Goal: Complete application form: Complete application form

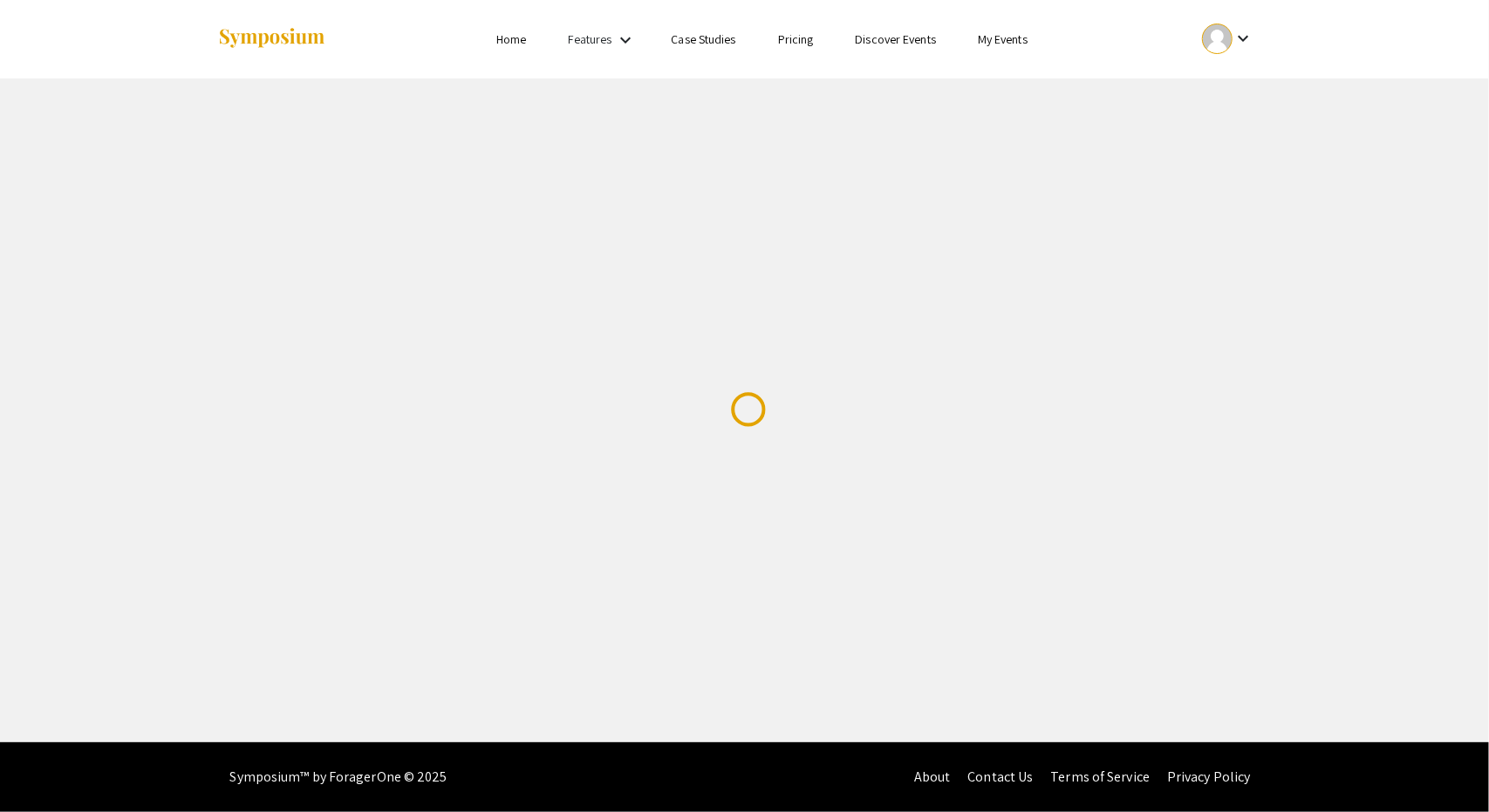
click at [1237, 52] on div "keyboard_arrow_down" at bounding box center [1228, 38] width 60 height 39
click at [1226, 90] on button "My Account" at bounding box center [1238, 86] width 107 height 42
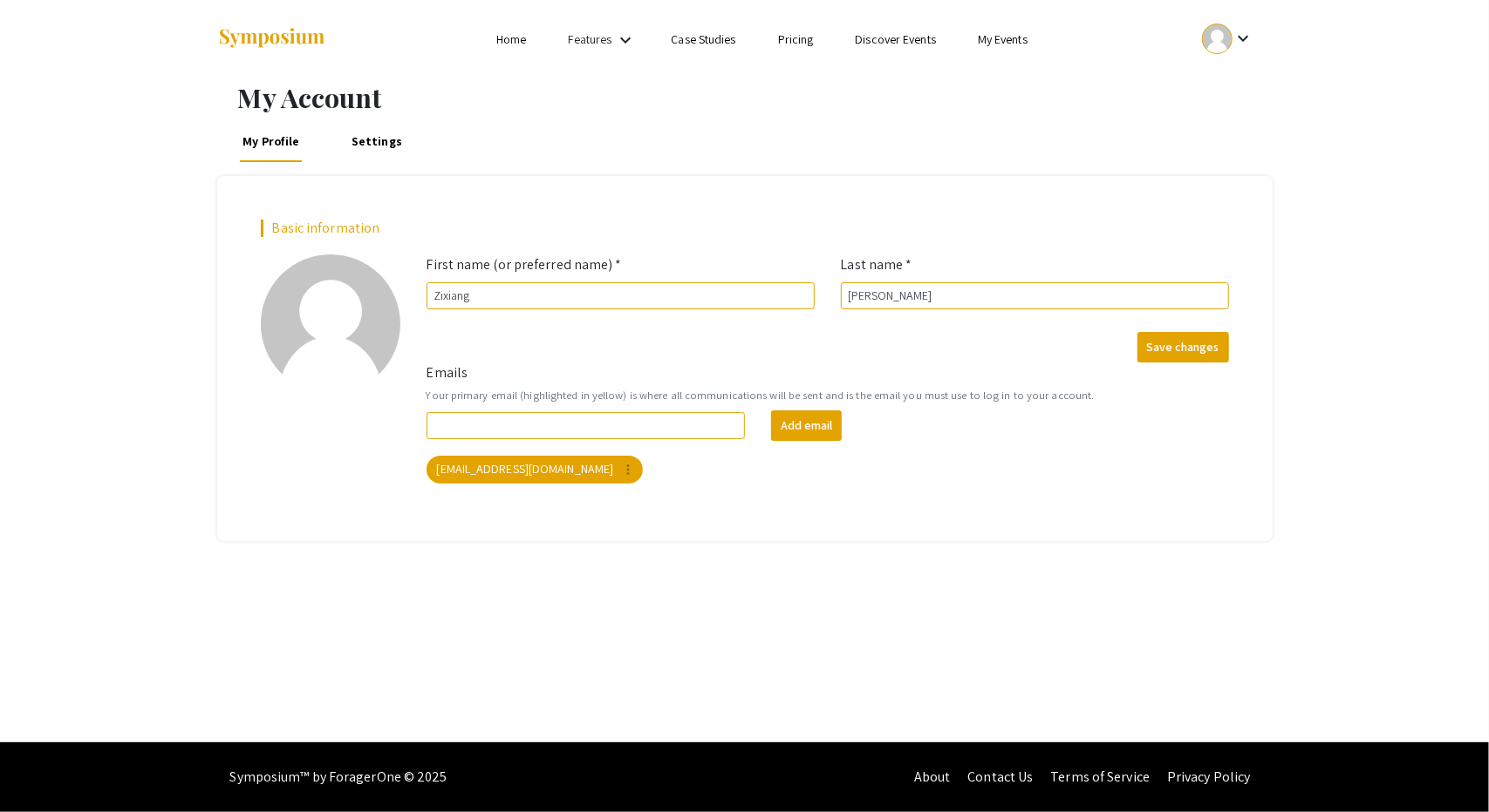
click at [527, 39] on li "Home" at bounding box center [511, 39] width 72 height 21
click at [520, 39] on link "Home" at bounding box center [511, 38] width 30 height 15
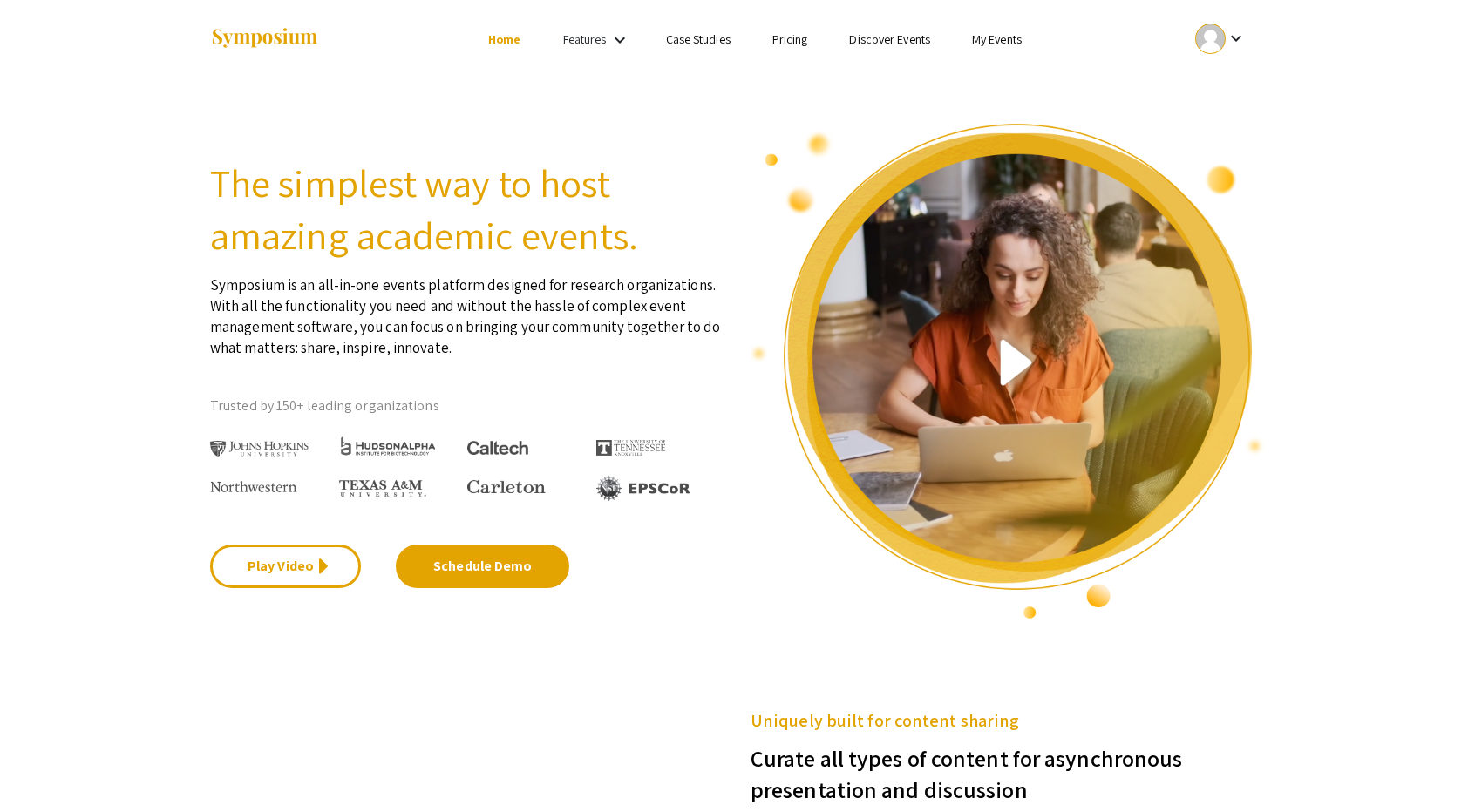
click at [281, 34] on img at bounding box center [265, 39] width 109 height 24
click at [1006, 46] on link "My Events" at bounding box center [997, 38] width 50 height 15
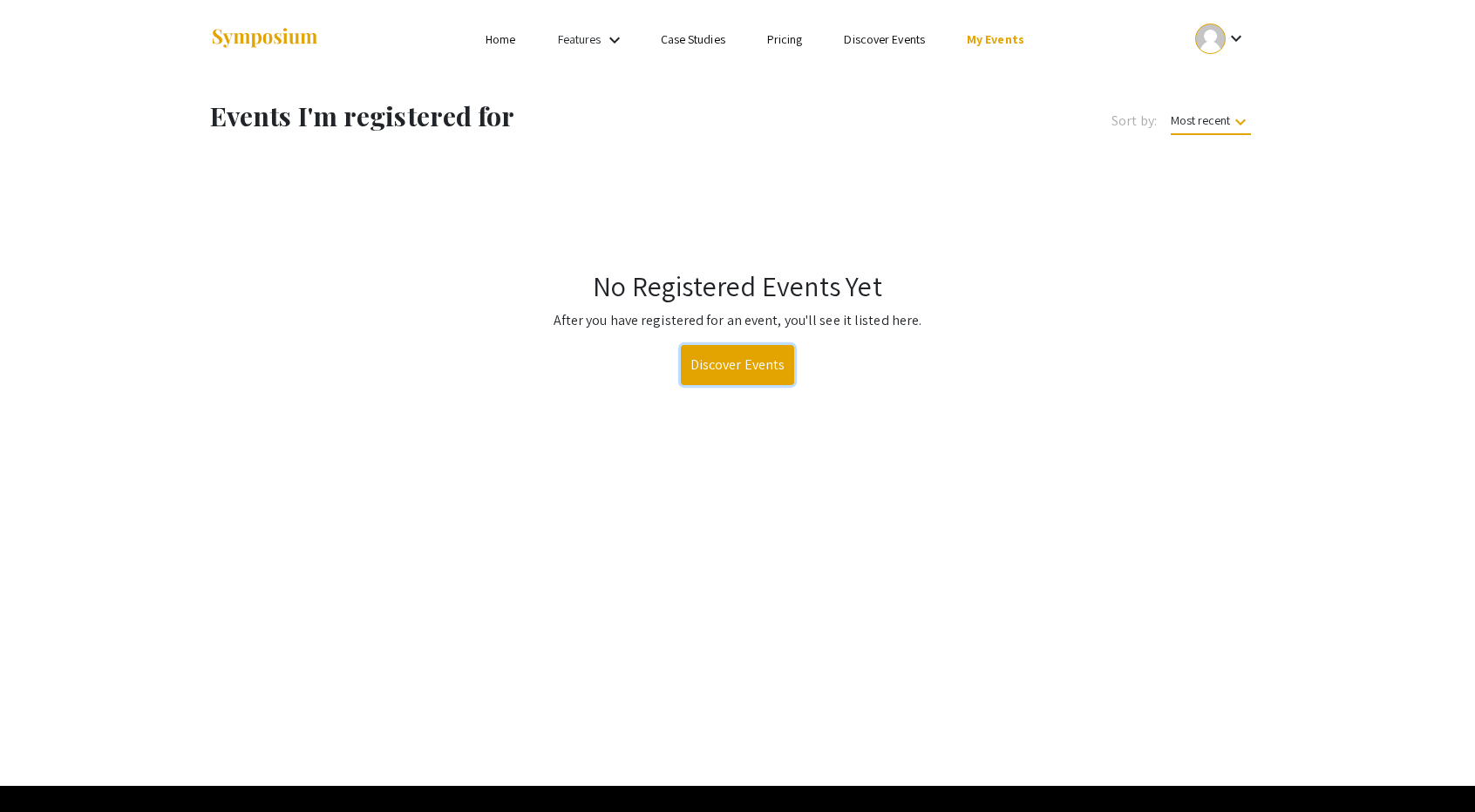
click at [737, 349] on link "Discover Events" at bounding box center [738, 365] width 114 height 40
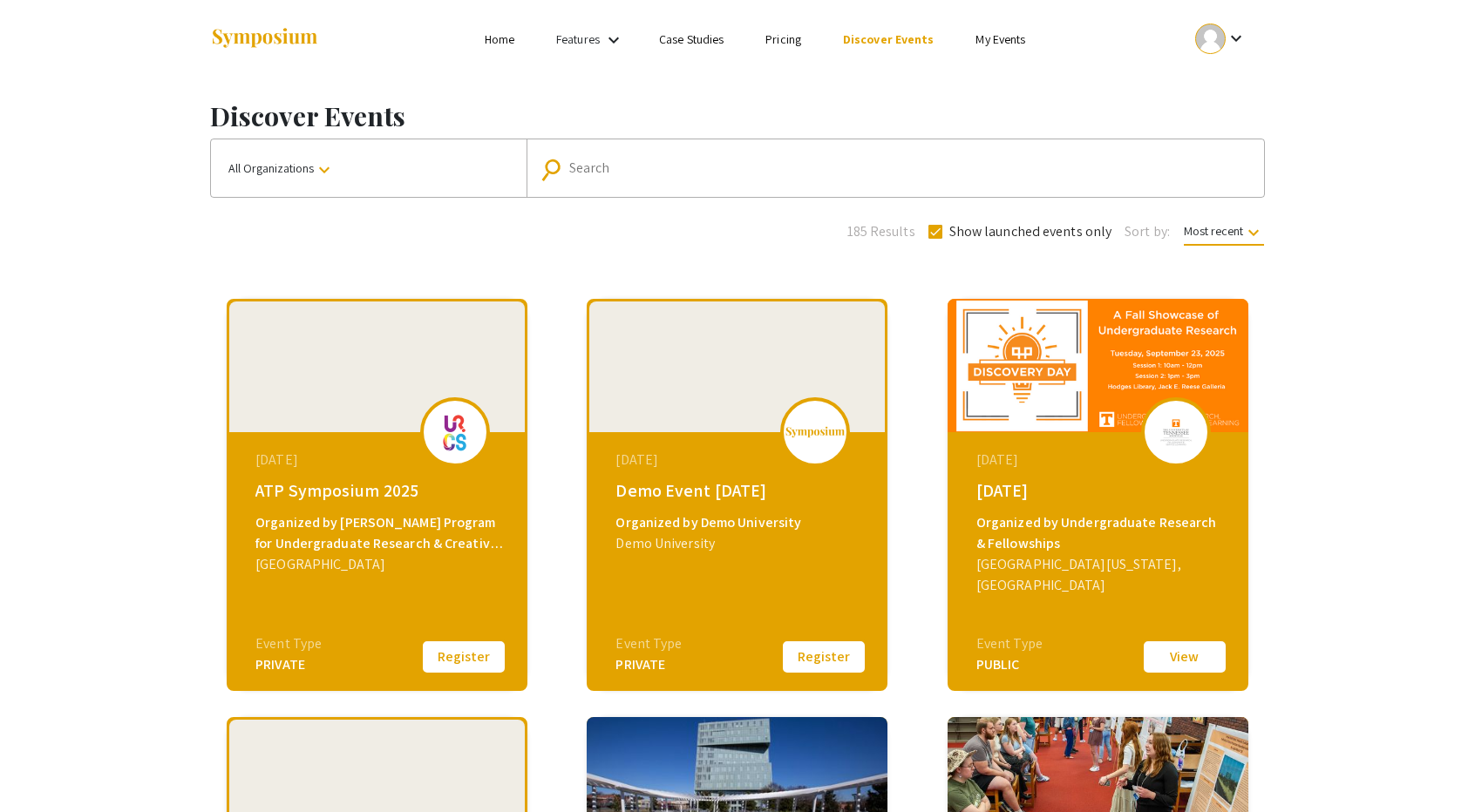
click at [658, 196] on mat-form-field "search Search" at bounding box center [895, 167] width 738 height 57
click at [601, 182] on div "Search" at bounding box center [904, 167] width 671 height 28
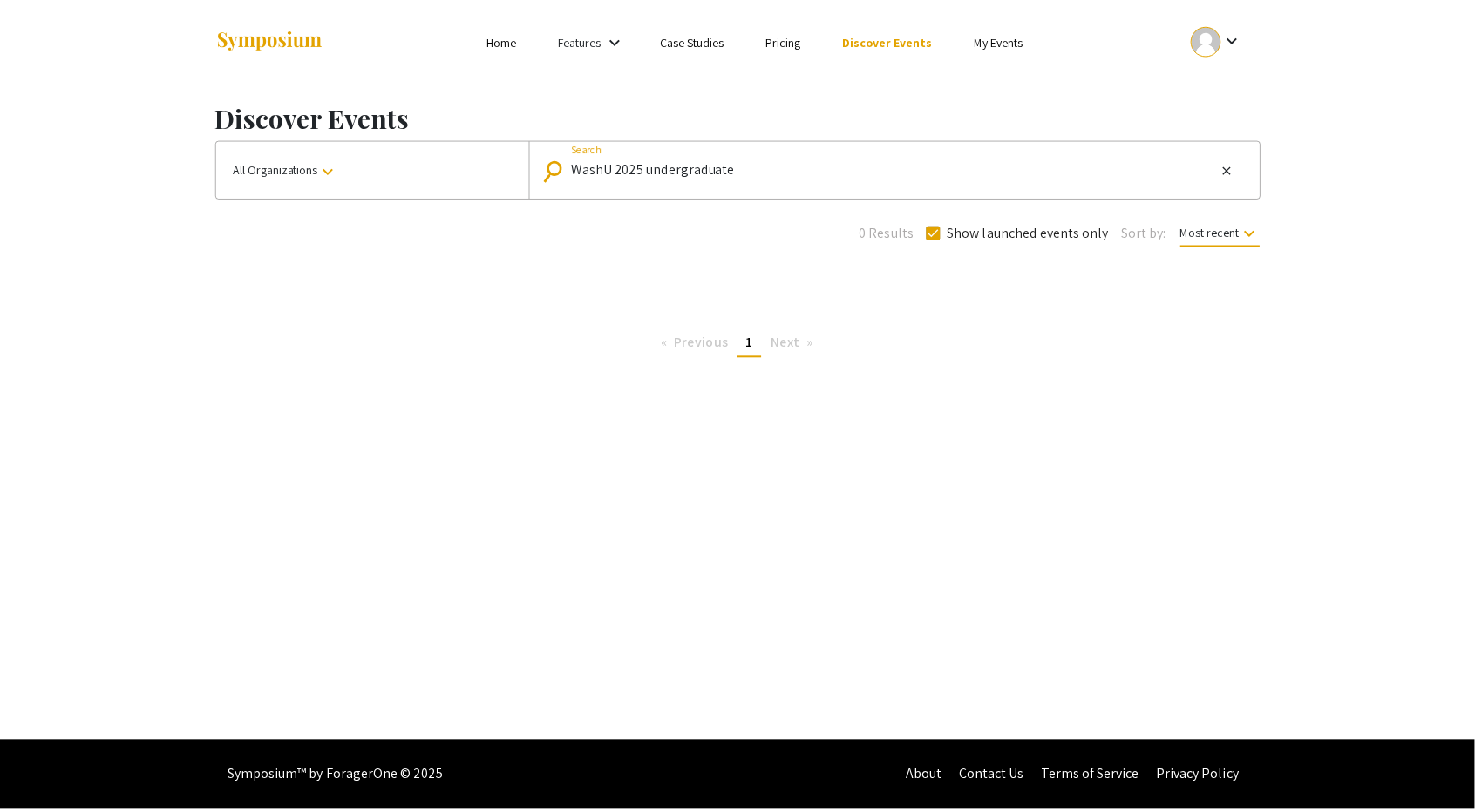
scroll to position [1, 0]
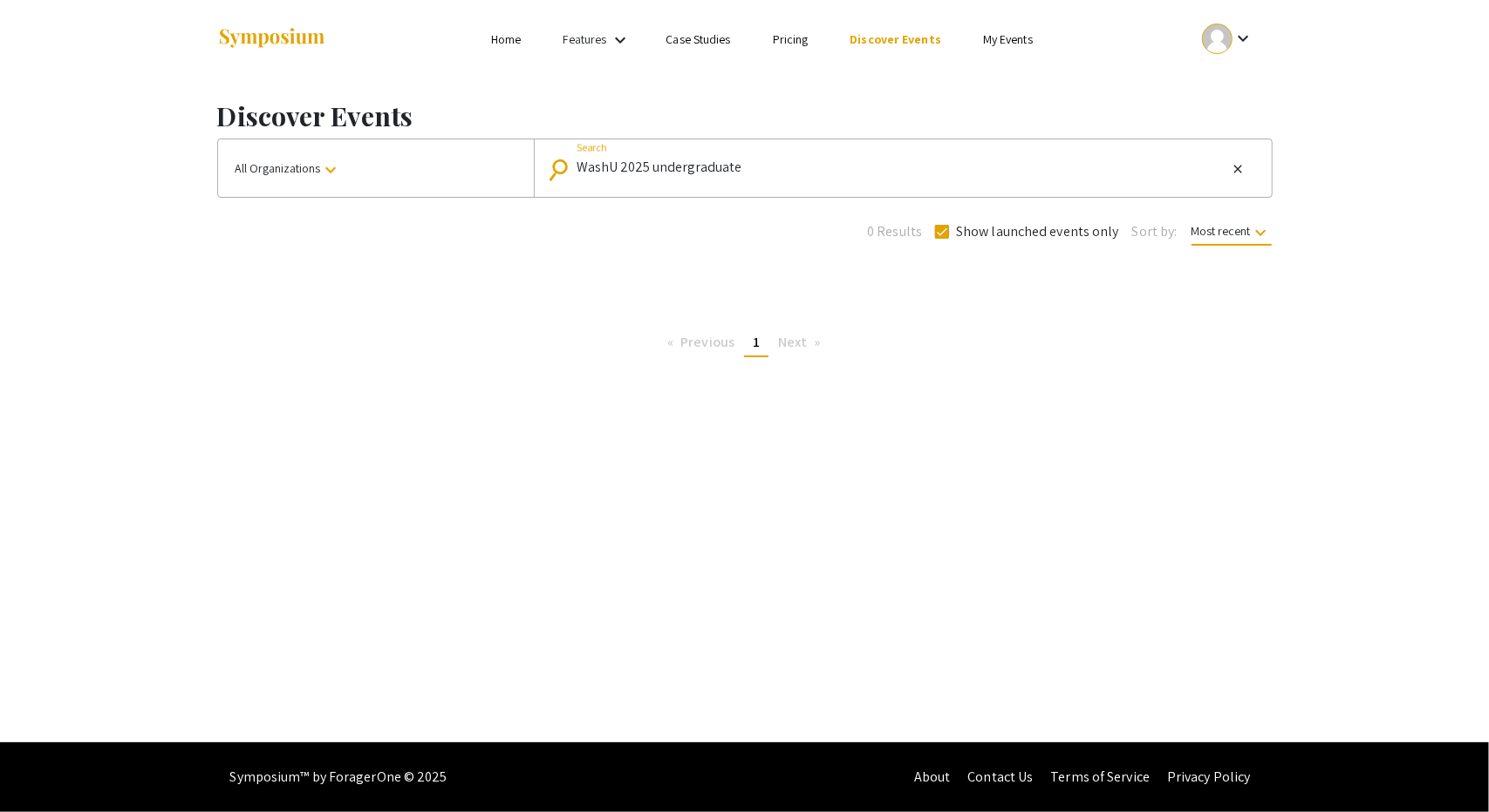
drag, startPoint x: 619, startPoint y: 168, endPoint x: 267, endPoint y: 196, distance: 353.1
click at [267, 196] on div "All Organizations keyboard_arrow_down search WashU 2025 undergraduate Search cl…" at bounding box center [744, 167] width 1056 height 59
type input "2025 undergraduate"
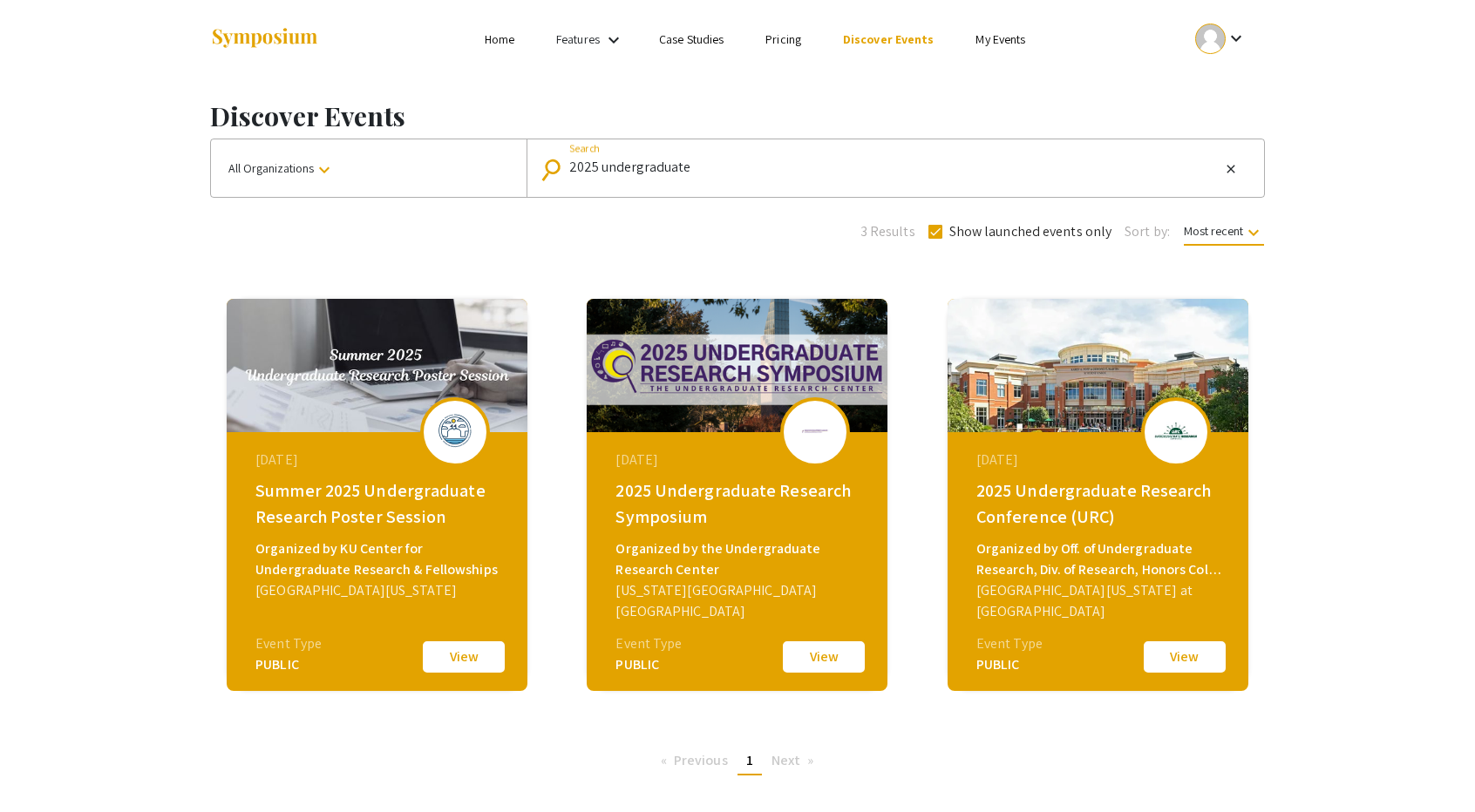
click at [751, 168] on input "2025 undergraduate" at bounding box center [894, 167] width 650 height 15
drag, startPoint x: 786, startPoint y: 168, endPoint x: 286, endPoint y: 138, distance: 500.9
click at [286, 138] on div "All Organizations keyboard_arrow_down search 2025 undergraduate Search close" at bounding box center [738, 167] width 1055 height 59
click at [790, 48] on li "Pricing" at bounding box center [783, 39] width 77 height 21
click at [595, 48] on div "Features keyboard_arrow_down" at bounding box center [591, 40] width 70 height 23
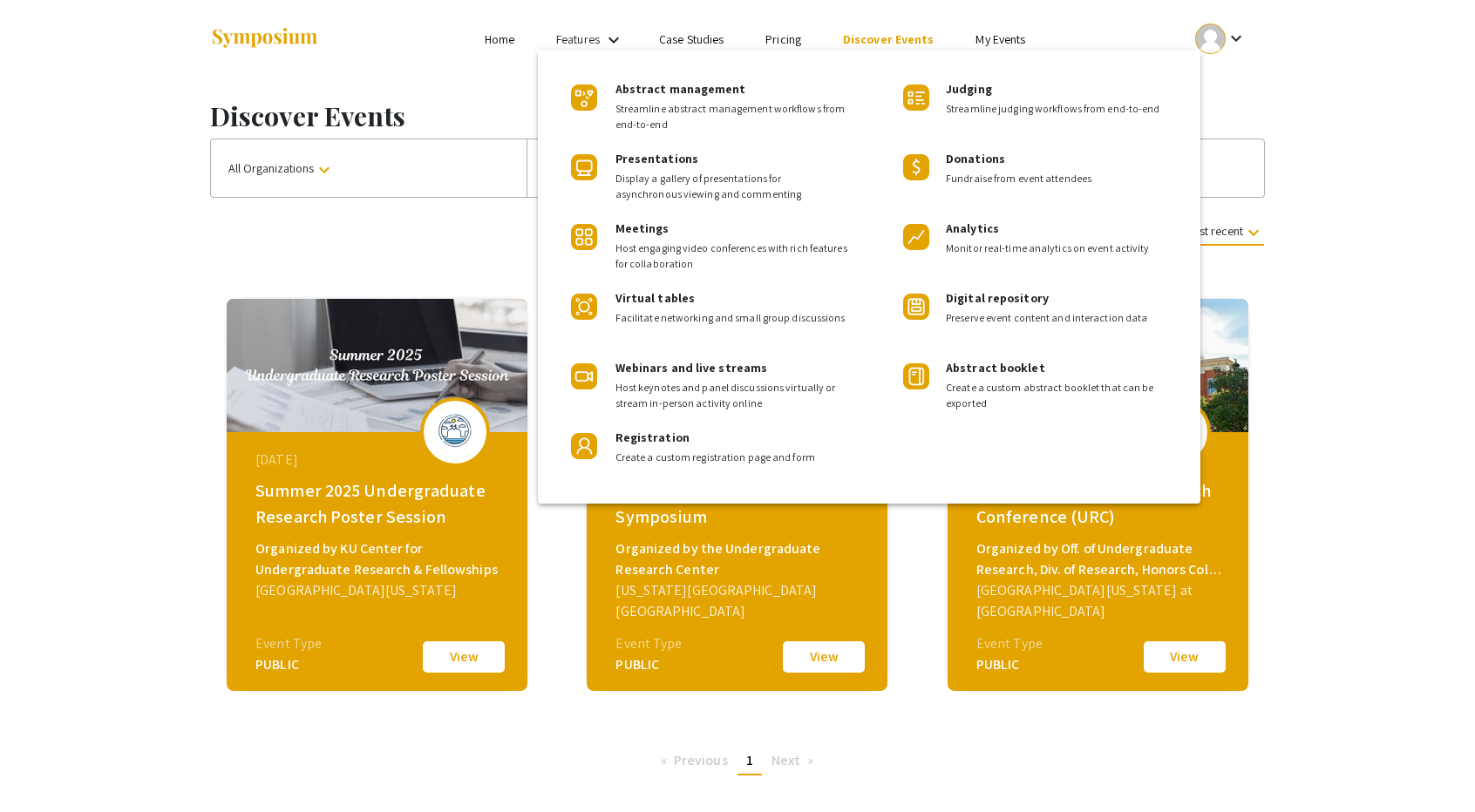
click at [492, 43] on div at bounding box center [738, 406] width 1475 height 812
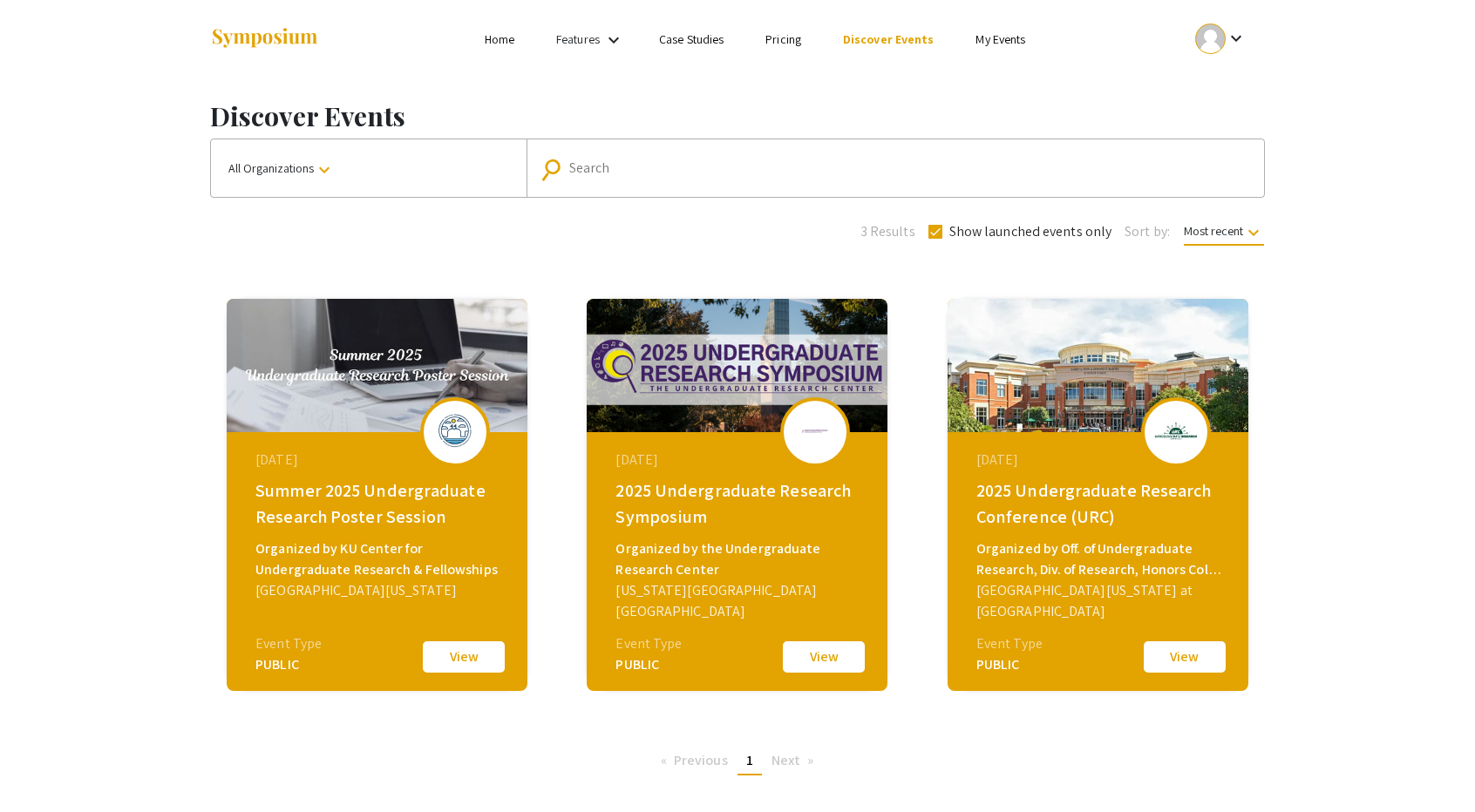
click at [495, 41] on link "Home" at bounding box center [499, 38] width 30 height 15
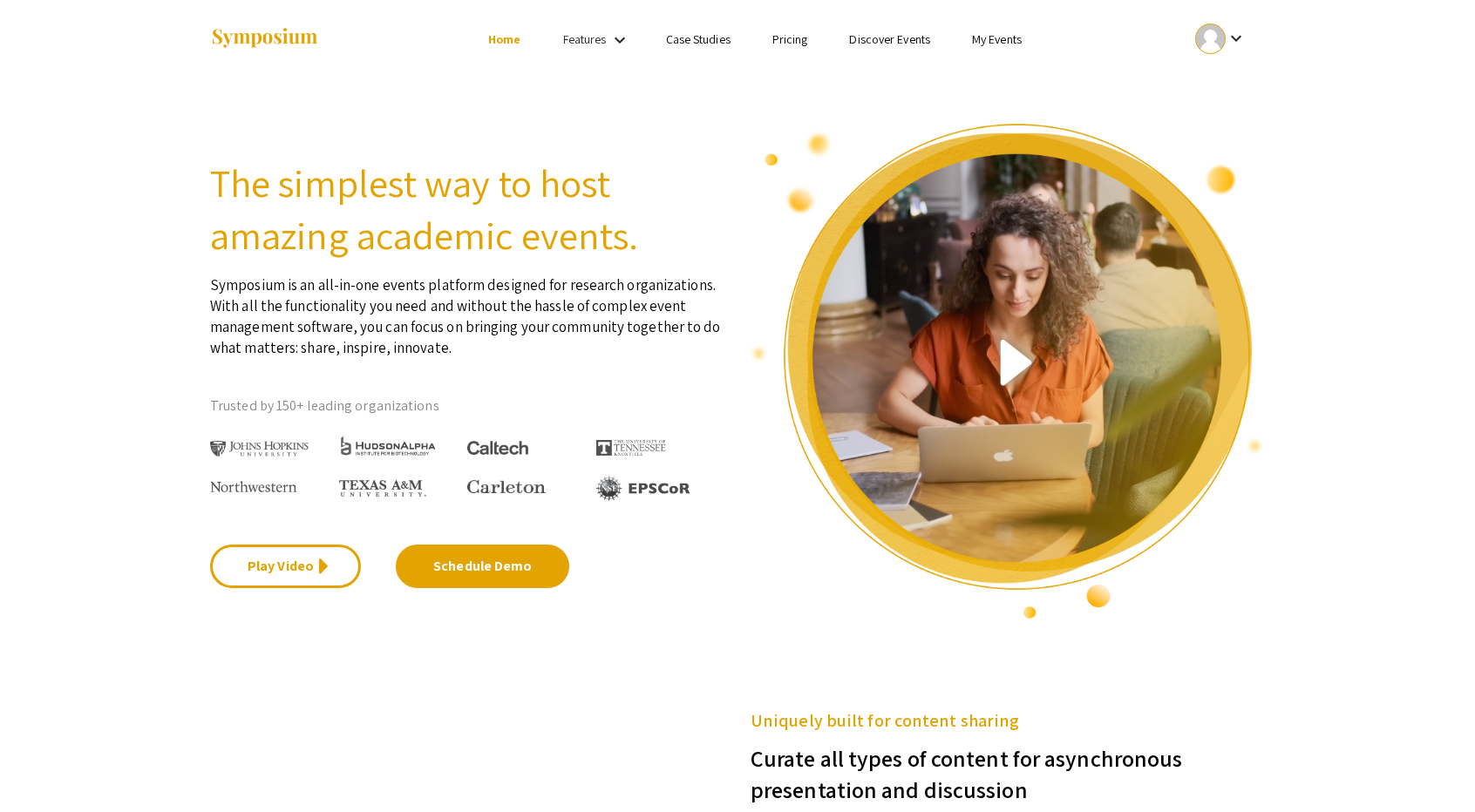
click at [995, 30] on li "My Events" at bounding box center [997, 39] width 92 height 21
click at [987, 44] on link "My Events" at bounding box center [997, 38] width 50 height 15
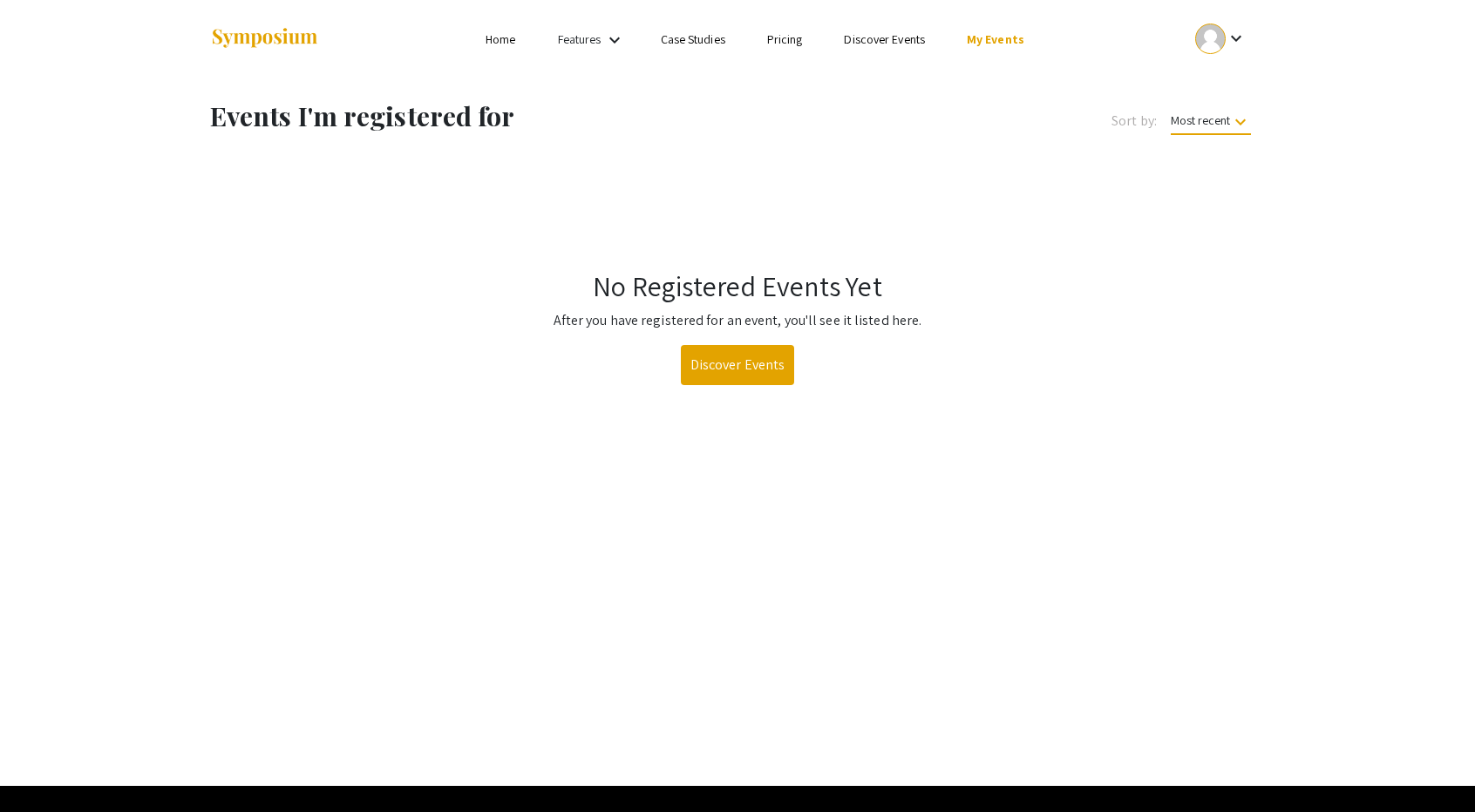
click at [1217, 30] on div at bounding box center [1211, 39] width 31 height 31
click at [1244, 168] on button "Sign out" at bounding box center [1231, 170] width 107 height 42
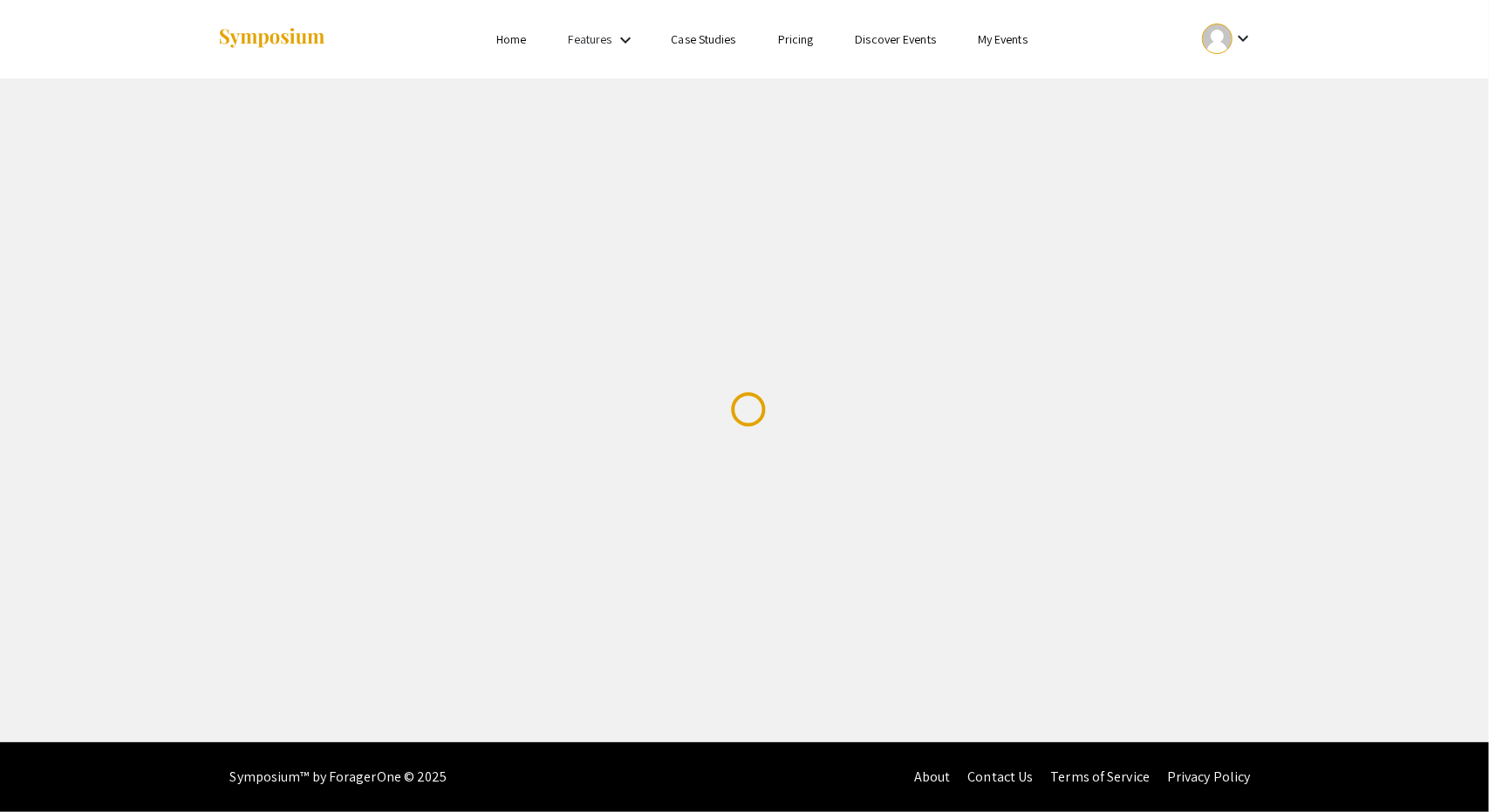
click at [662, 506] on div "Skip navigation Home Features keyboard_arrow_down Case Studies Pricing Discover…" at bounding box center [744, 371] width 1489 height 743
click at [848, 109] on div "Skip navigation Home Features keyboard_arrow_down Case Studies Pricing Discover…" at bounding box center [744, 371] width 1489 height 743
click at [1137, 50] on ul "Login Sign Up" at bounding box center [1097, 39] width 348 height 78
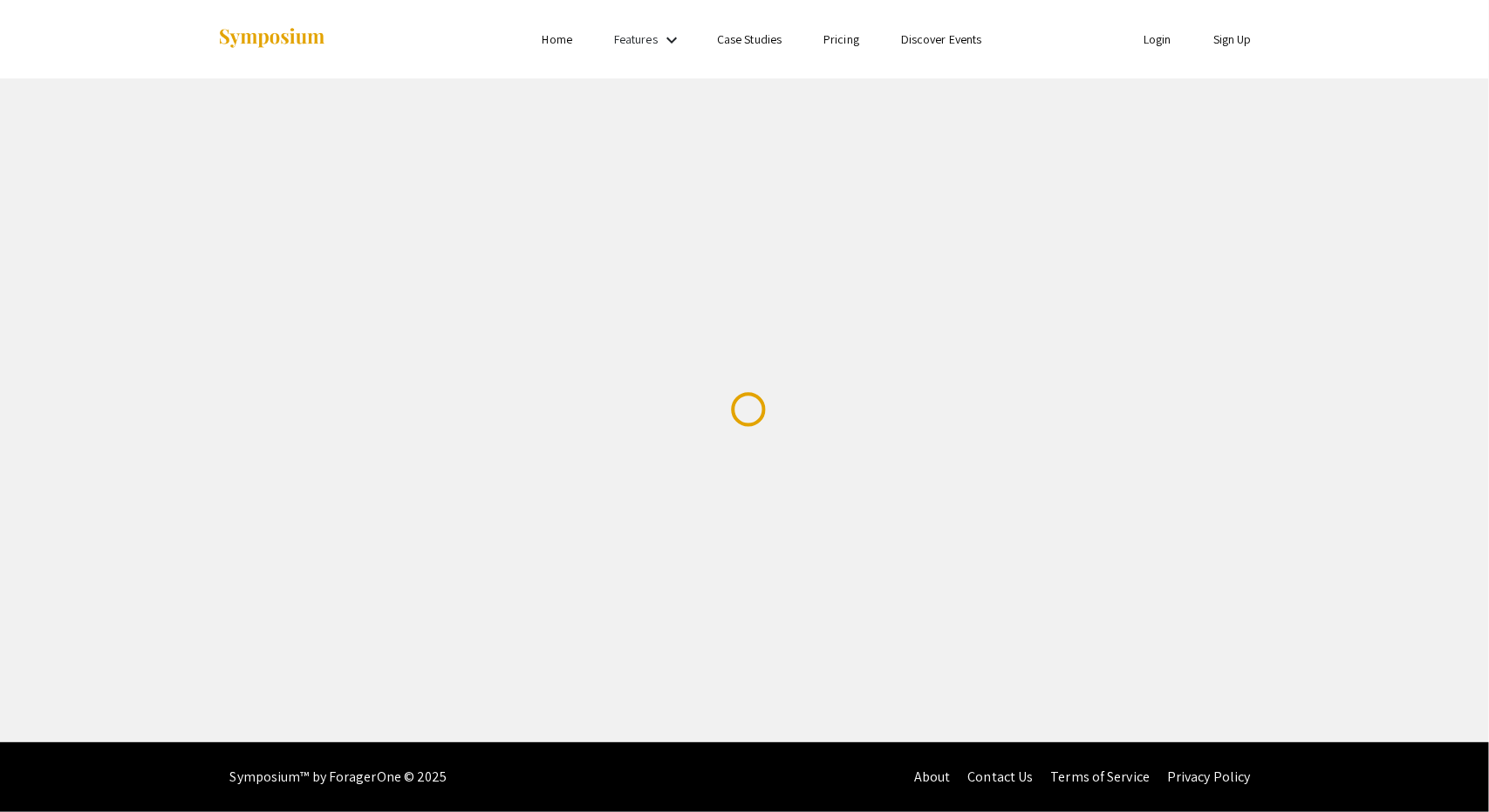
click at [1144, 45] on link "Login" at bounding box center [1157, 38] width 28 height 15
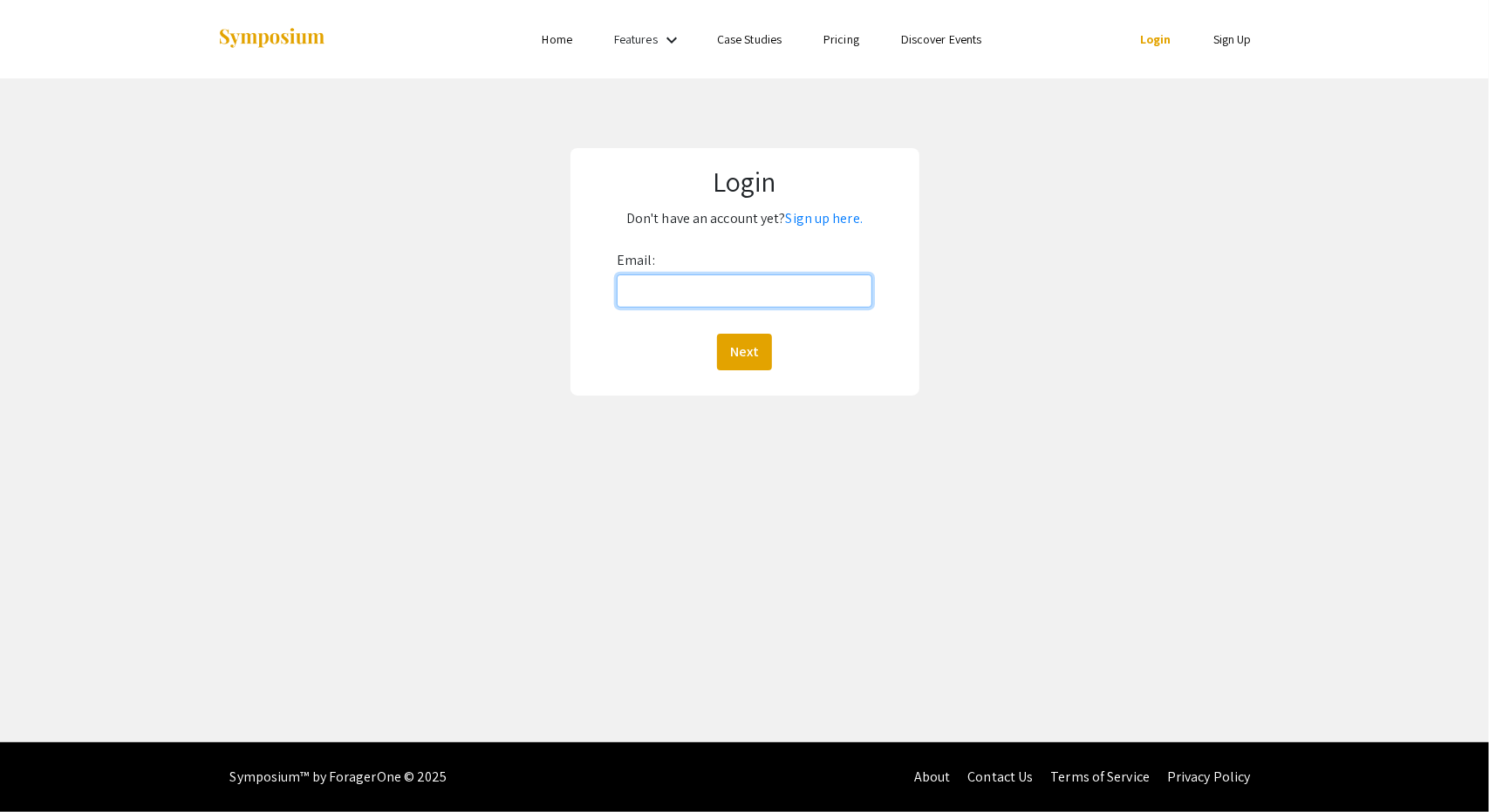
click at [810, 302] on input "Email:" at bounding box center [744, 291] width 256 height 33
type input "jacky.z@wustl.edu"
click at [760, 344] on button "Next" at bounding box center [744, 352] width 55 height 36
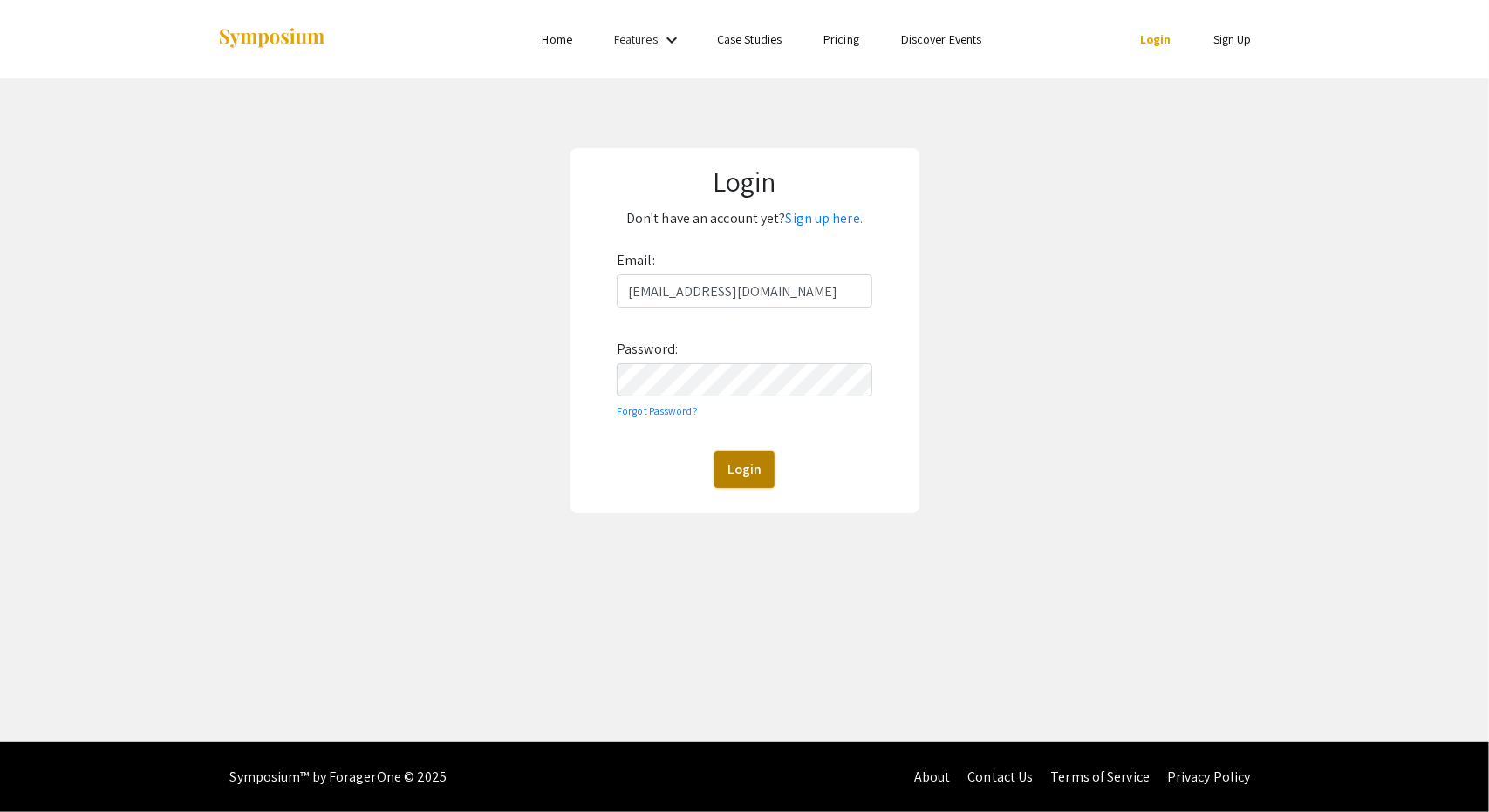
click at [730, 460] on button "Login" at bounding box center [744, 470] width 60 height 36
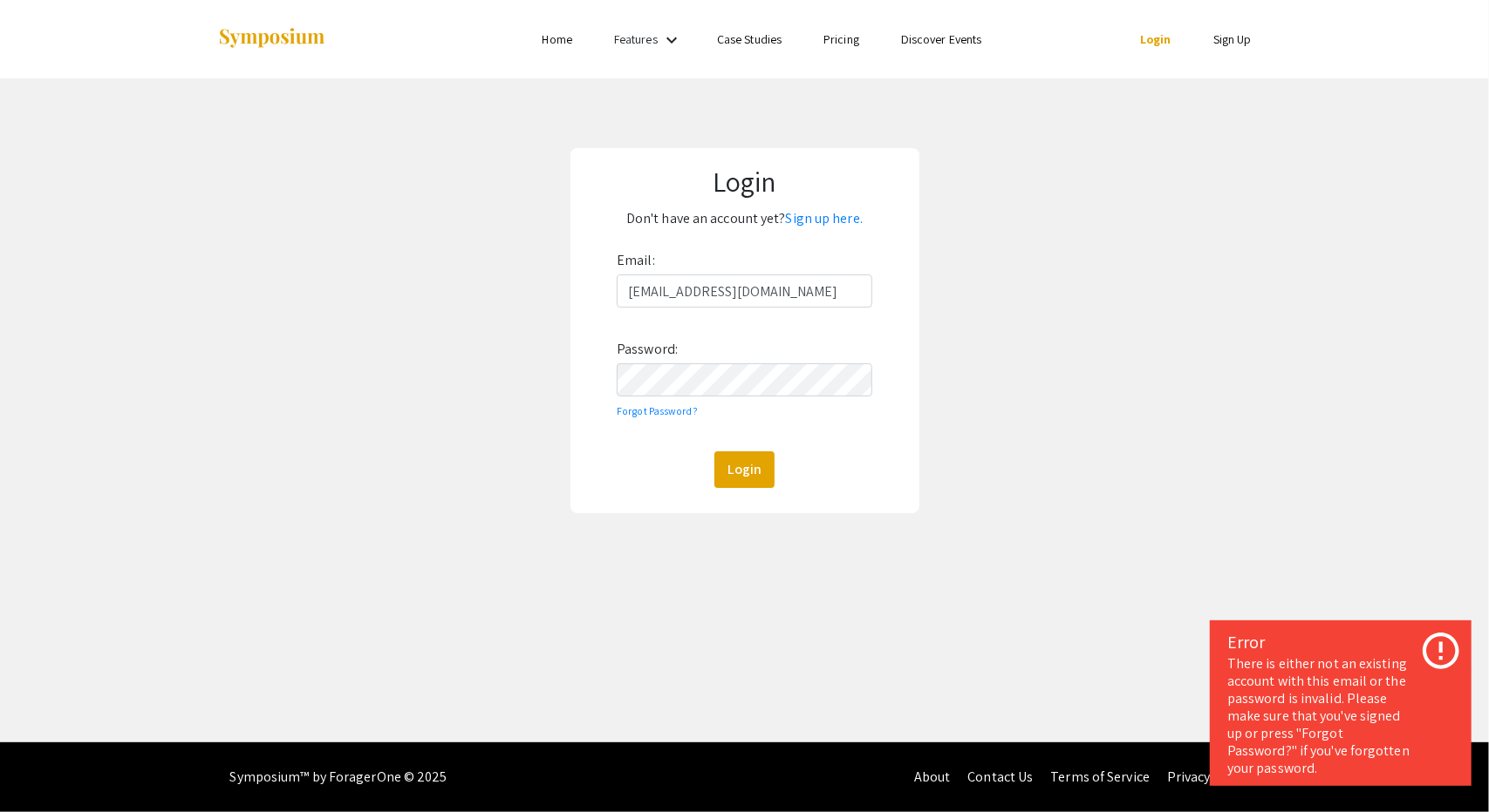
click at [729, 504] on div "Login Don't have an account yet? Sign up here. Email: jacky.z@wustl.edu Passwor…" at bounding box center [744, 330] width 349 height 365
click at [750, 484] on button "Login" at bounding box center [744, 470] width 60 height 36
